Goal: Task Accomplishment & Management: Manage account settings

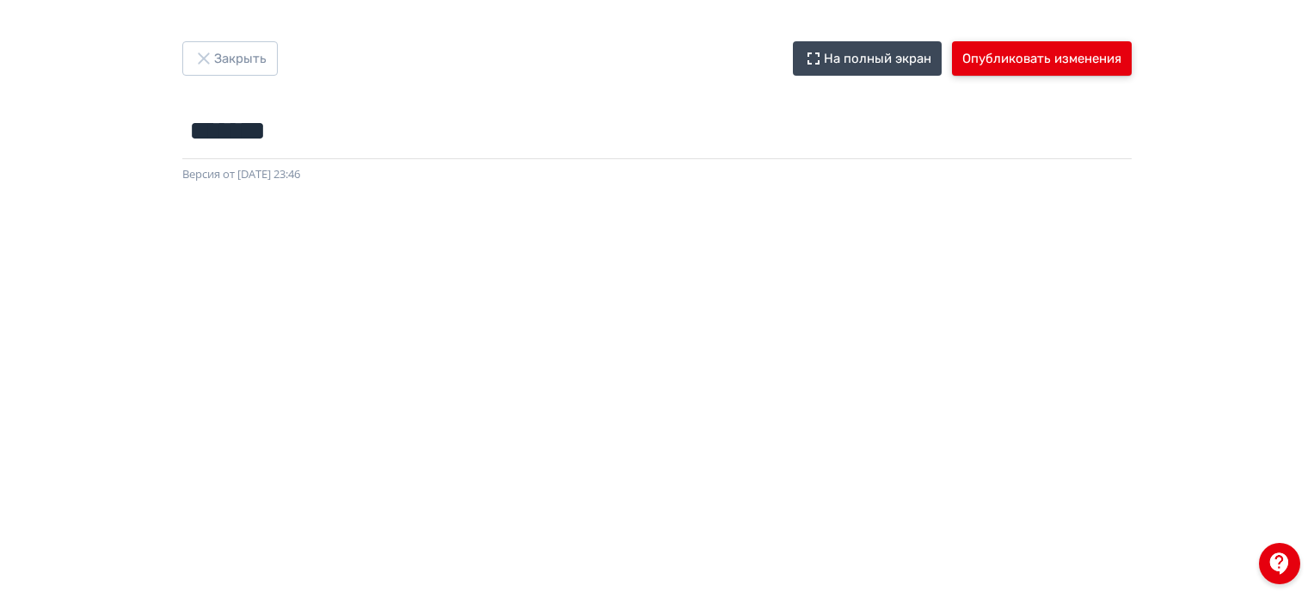
click at [1021, 44] on button "Опубликовать изменения" at bounding box center [1042, 58] width 180 height 34
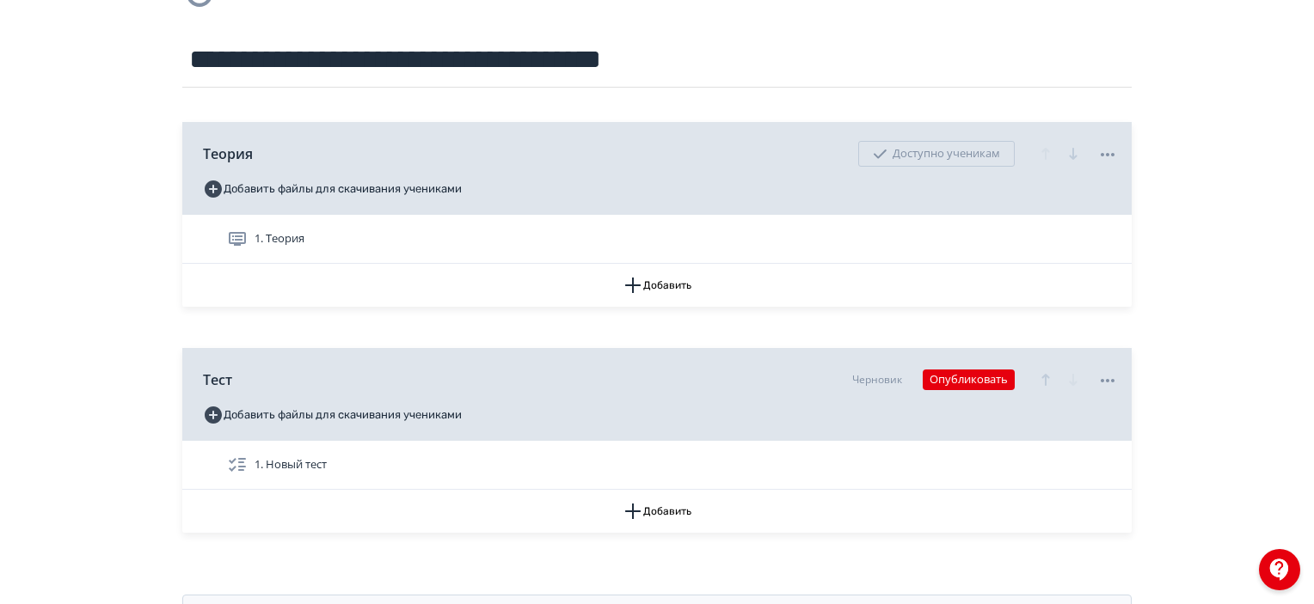
scroll to position [77, 0]
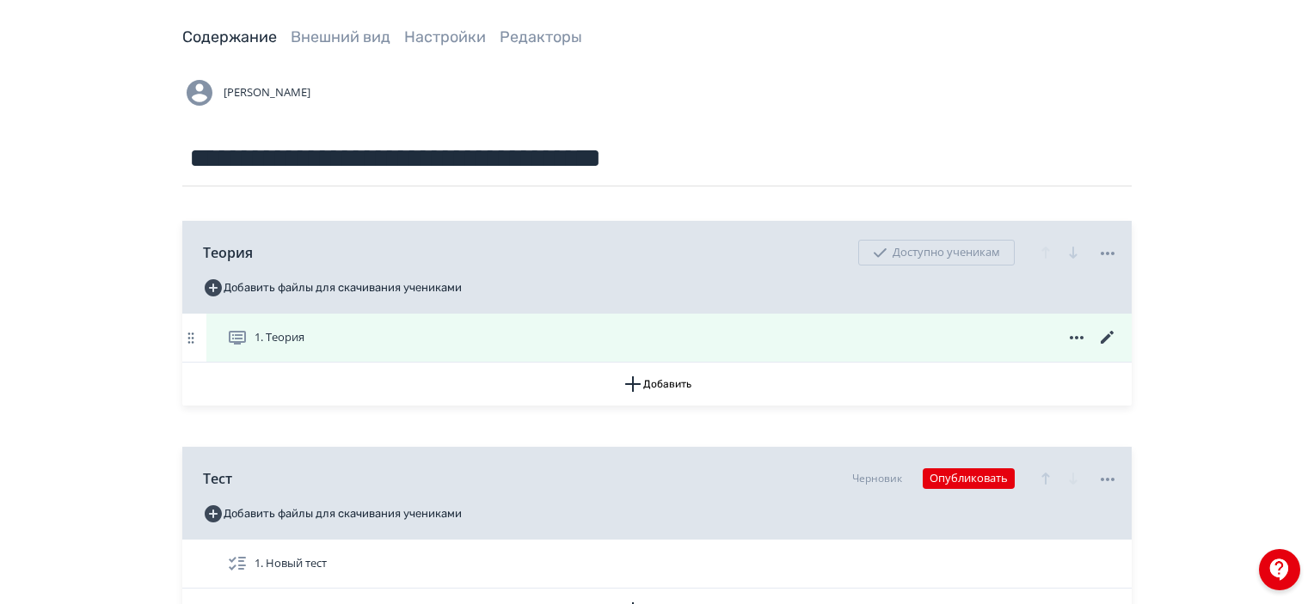
click at [1111, 335] on icon at bounding box center [1107, 338] width 21 height 21
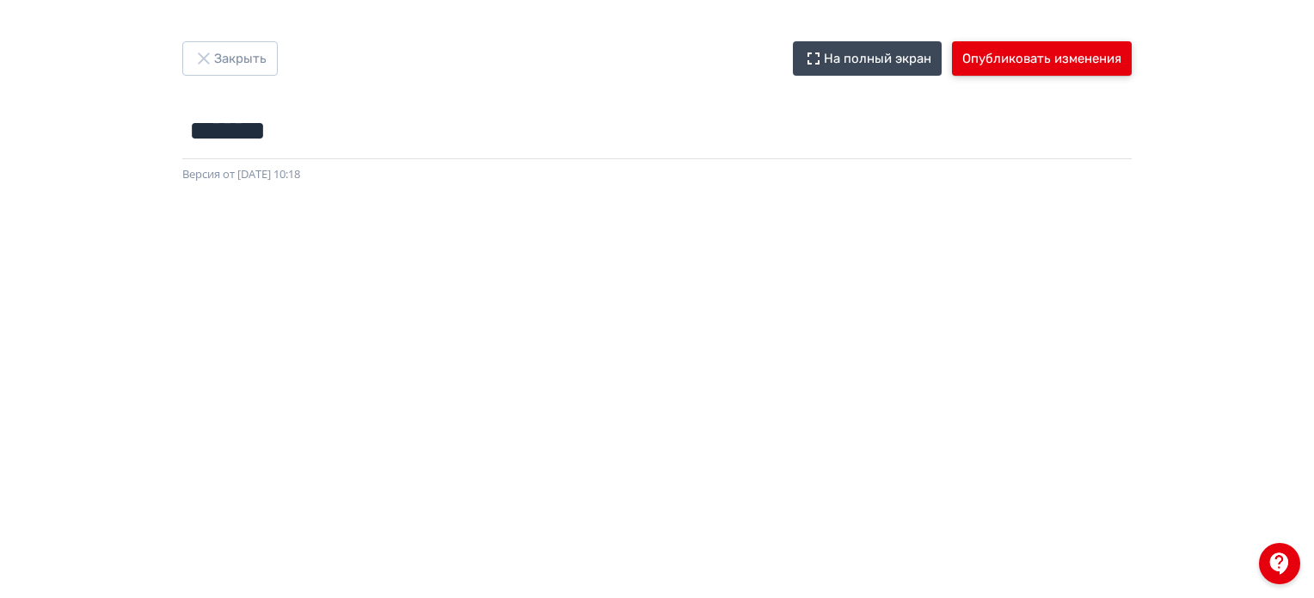
click at [1032, 61] on button "Опубликовать изменения" at bounding box center [1042, 58] width 180 height 34
click at [1051, 64] on button "Опубликовать изменения" at bounding box center [1042, 58] width 180 height 34
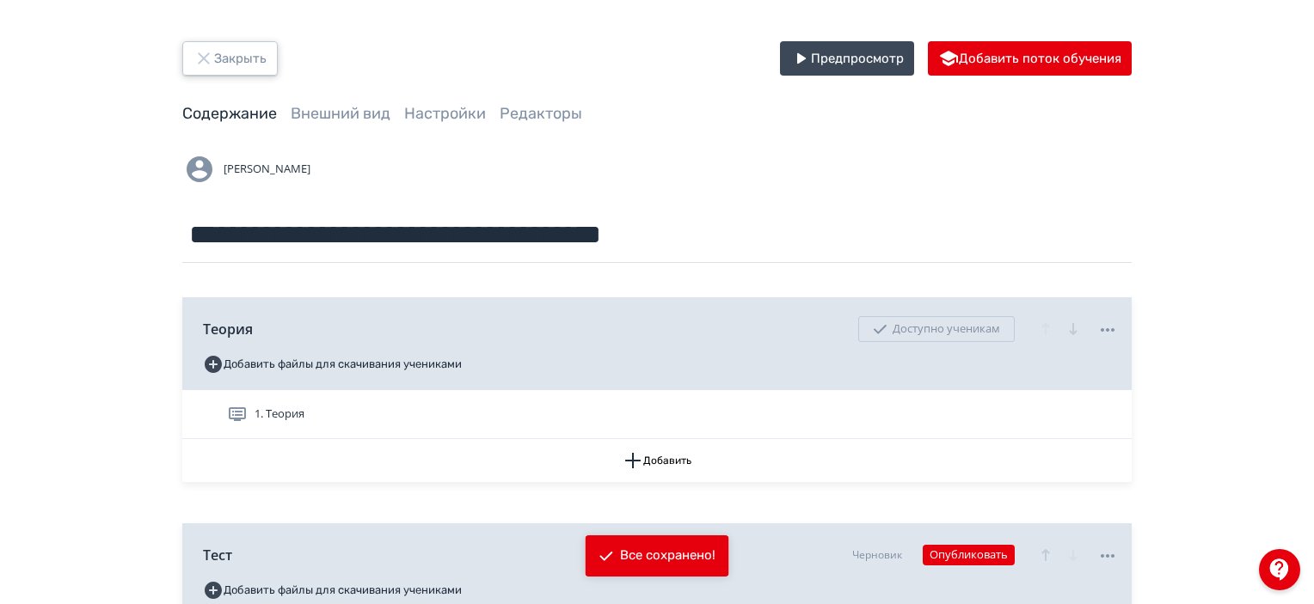
click at [268, 64] on button "Закрыть" at bounding box center [229, 58] width 95 height 34
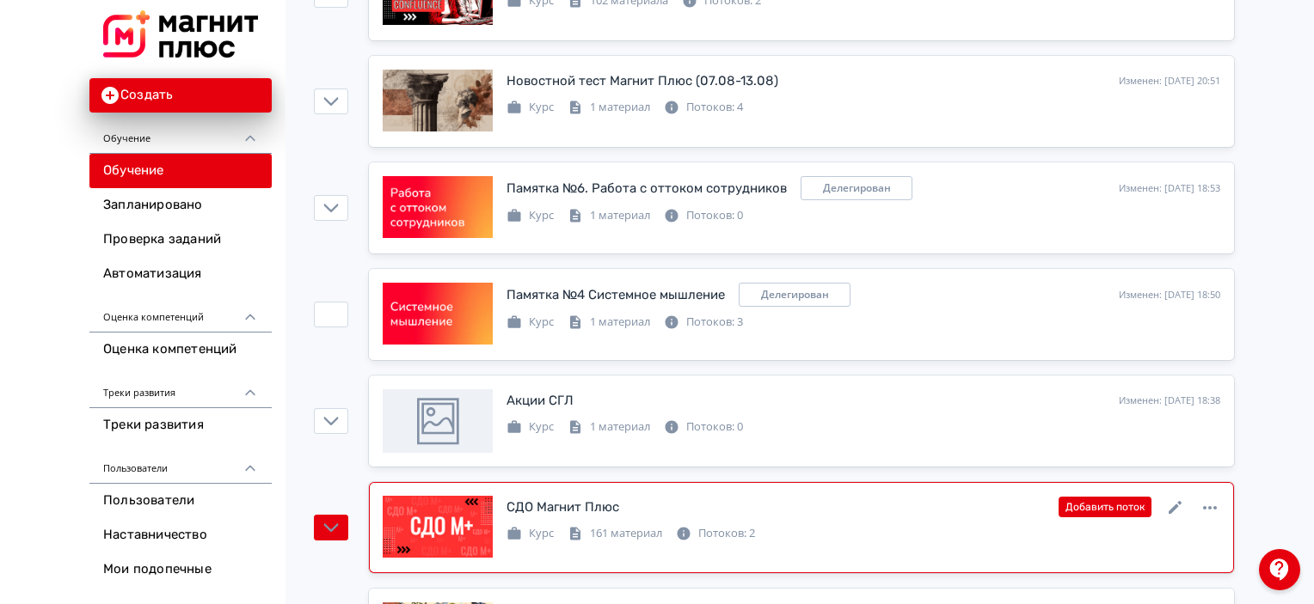
scroll to position [1032, 0]
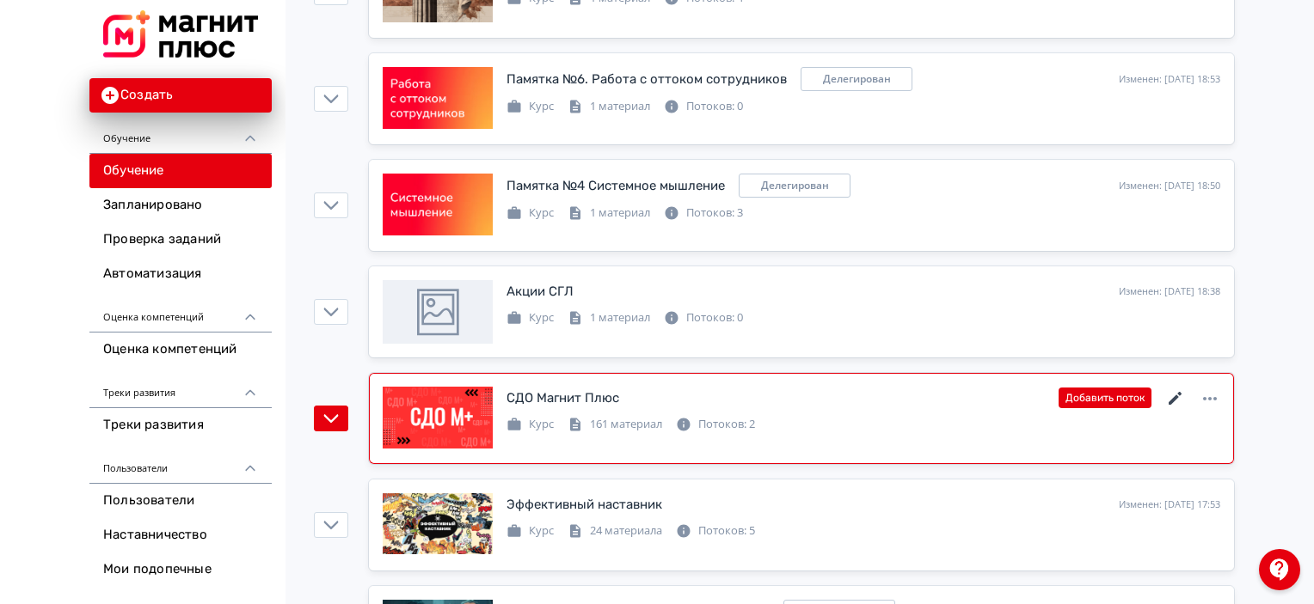
click at [1172, 399] on icon at bounding box center [1174, 398] width 13 height 13
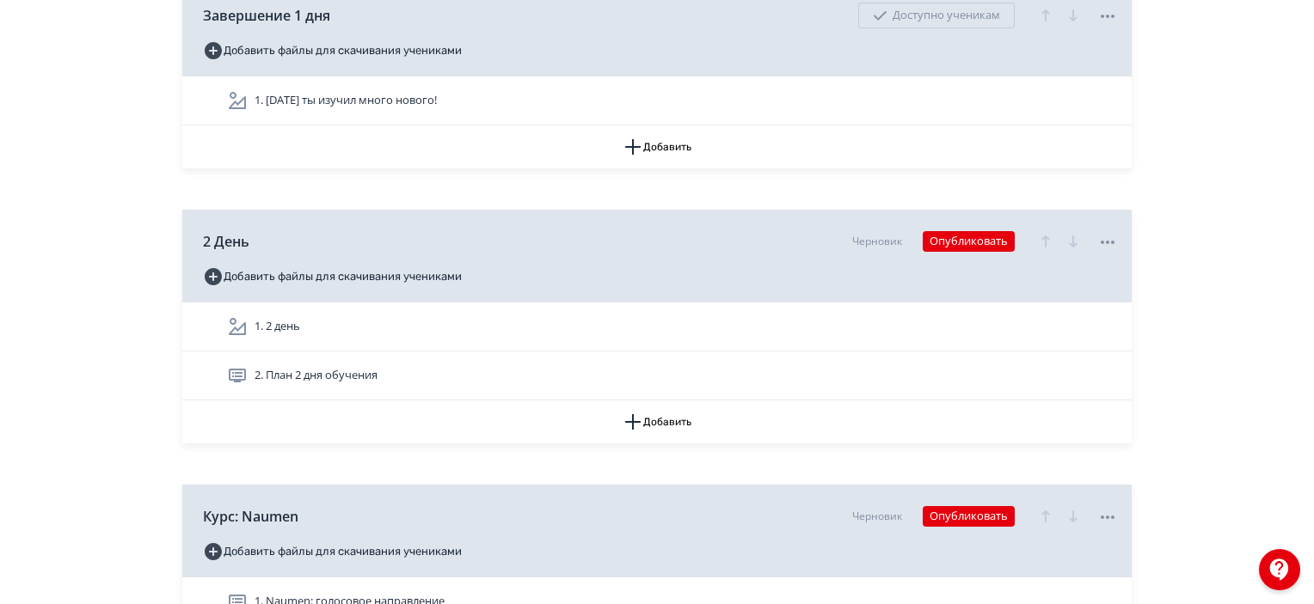
scroll to position [1720, 0]
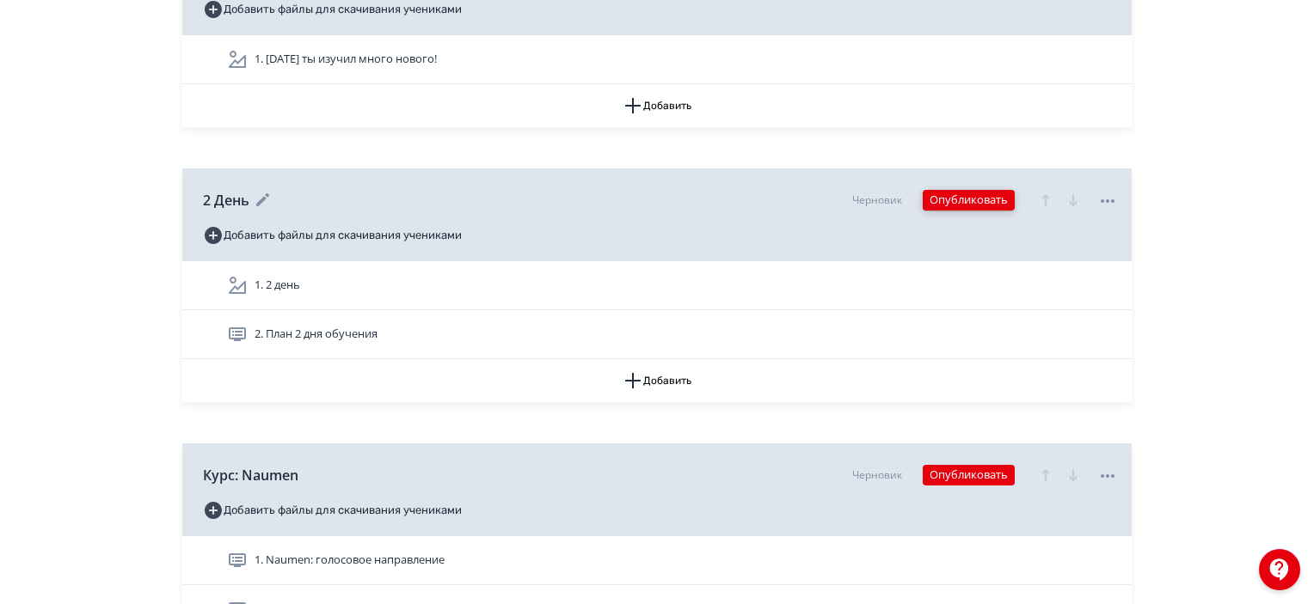
click at [959, 199] on button "Опубликовать" at bounding box center [969, 200] width 92 height 21
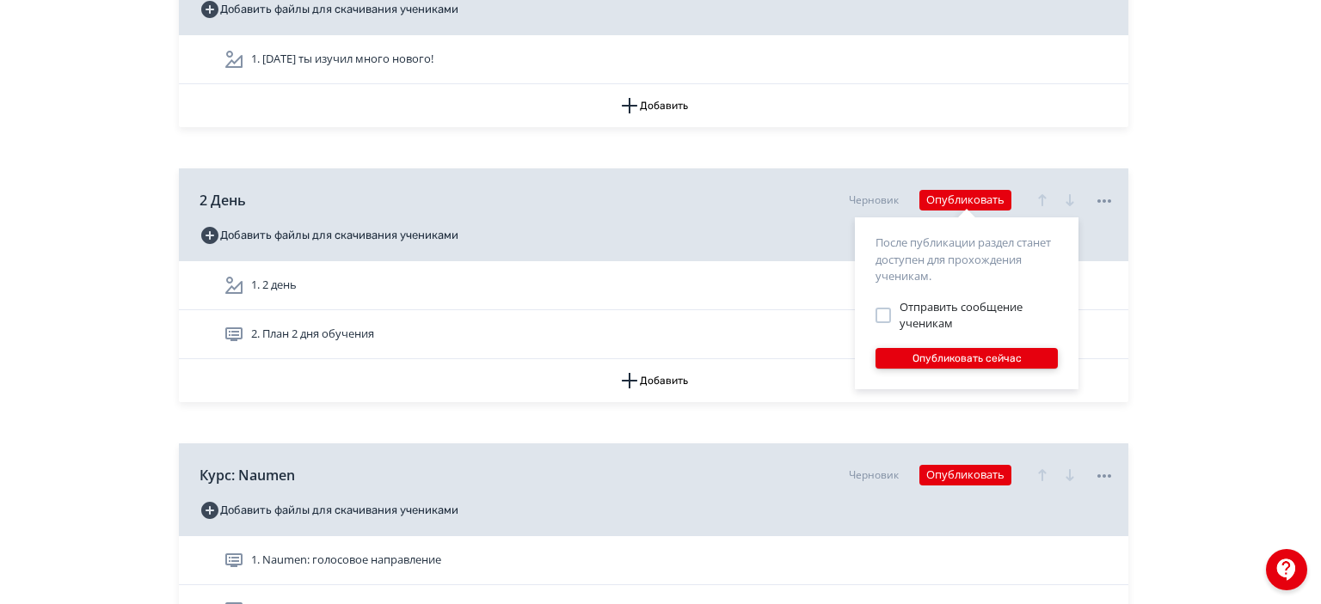
click at [950, 353] on button "Опубликовать сейчас" at bounding box center [966, 358] width 182 height 21
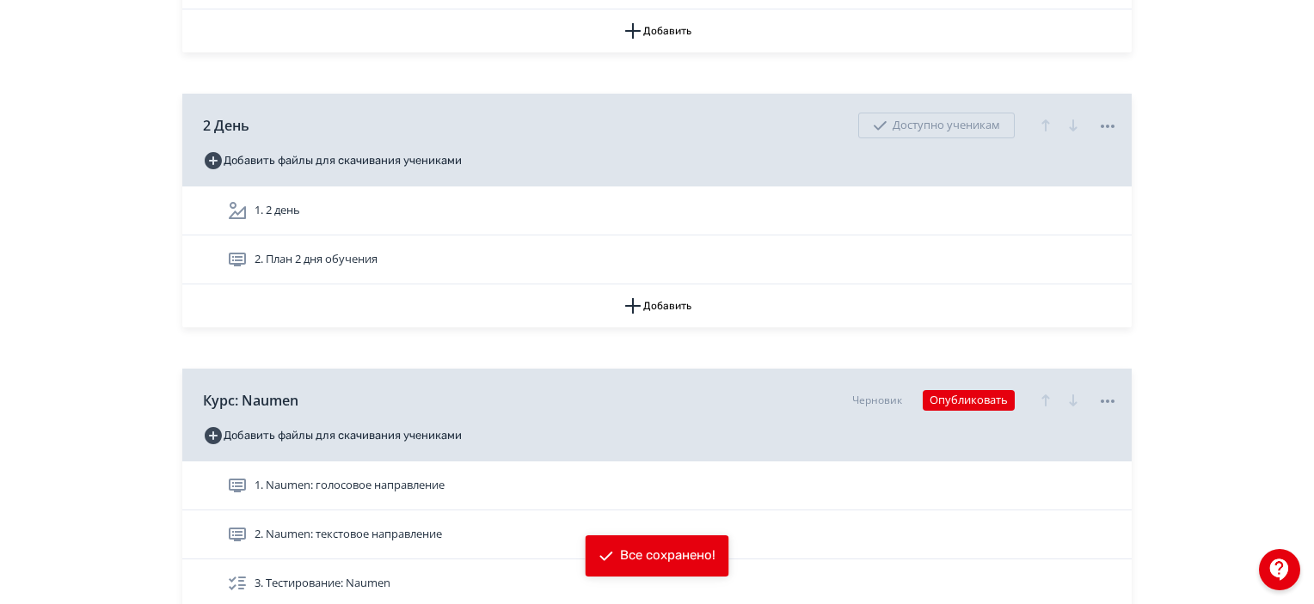
scroll to position [1891, 0]
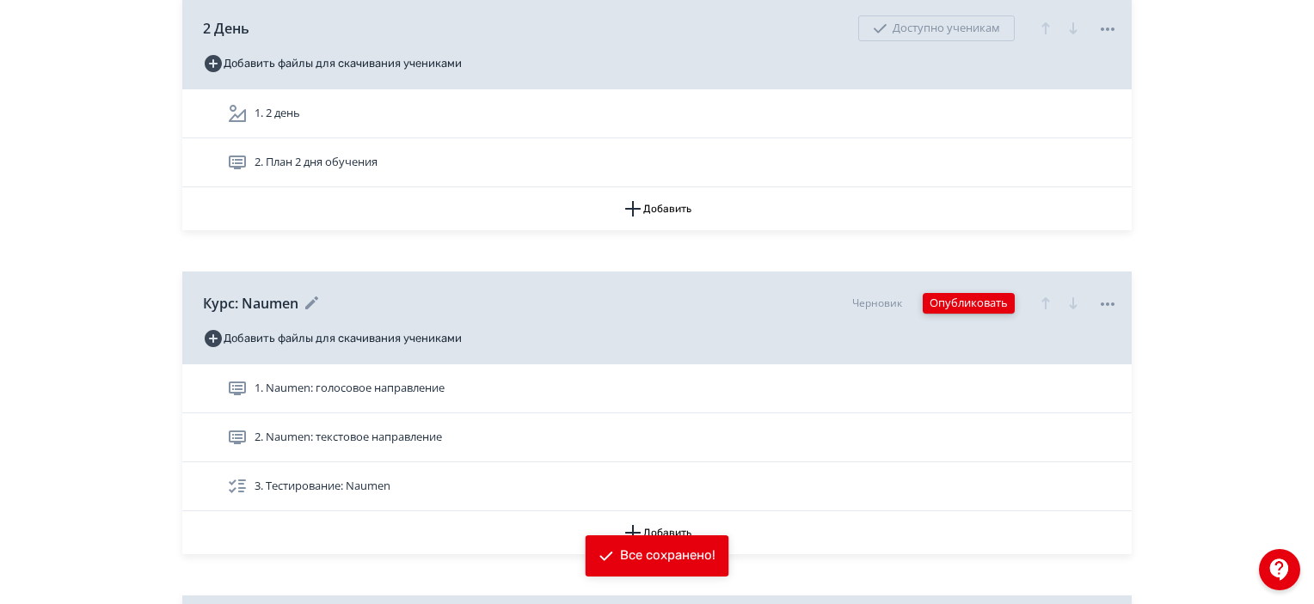
click at [973, 303] on button "Опубликовать" at bounding box center [969, 303] width 92 height 21
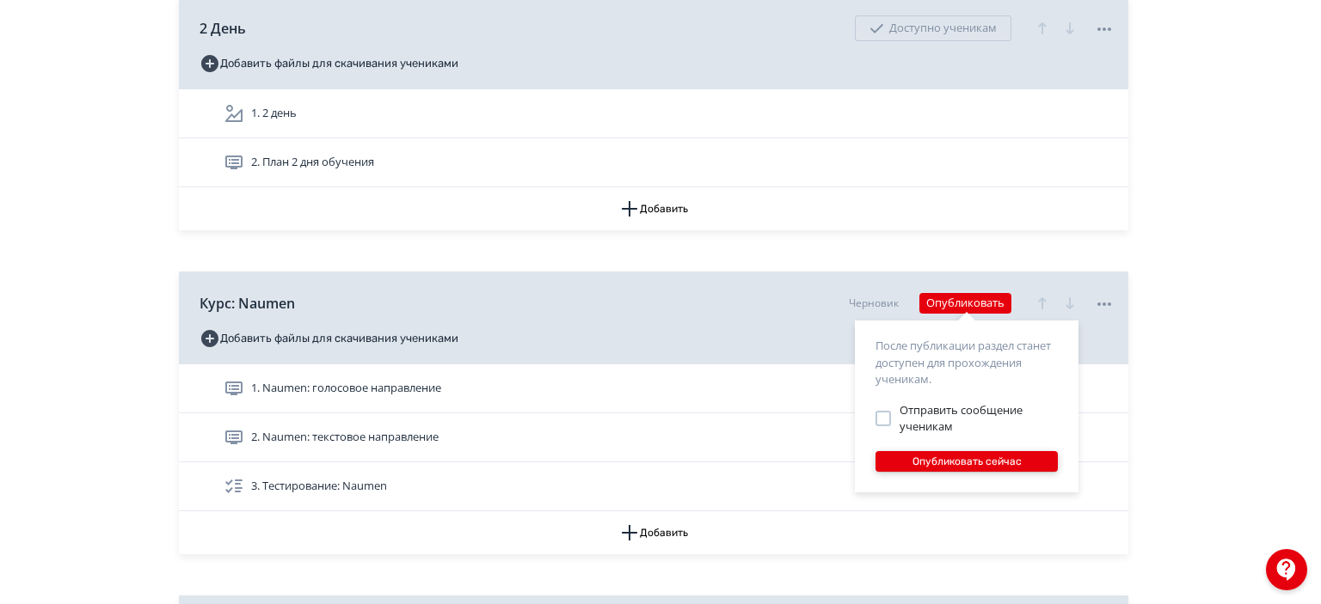
click at [949, 451] on button "Опубликовать сейчас" at bounding box center [966, 461] width 182 height 21
